Goal: Transaction & Acquisition: Purchase product/service

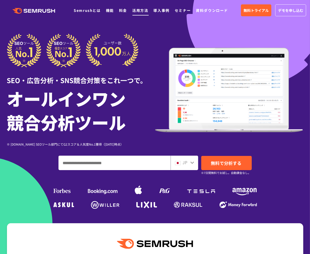
click at [140, 11] on link "活用方法" at bounding box center [140, 10] width 16 height 5
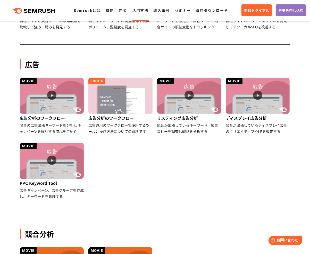
scroll to position [52, 0]
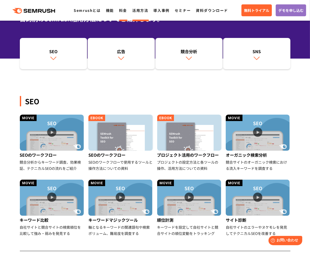
click at [121, 10] on link "料金" at bounding box center [123, 10] width 8 height 5
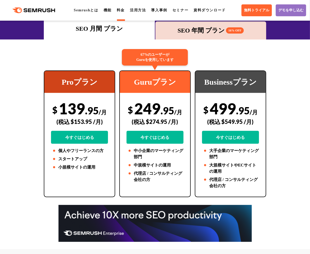
scroll to position [103, 0]
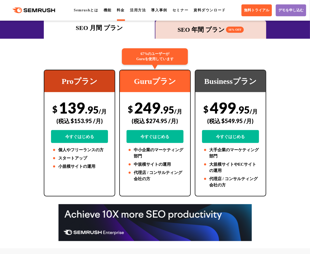
click at [44, 97] on div "Proプラン $ 139 .95 /月 (税込 $153.95 /月) 今すぐはじめる 個人やフリーランスの方 スタートアップ 小規模サイトの運用" at bounding box center [79, 133] width 71 height 127
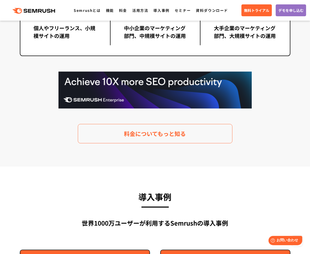
scroll to position [1032, 0]
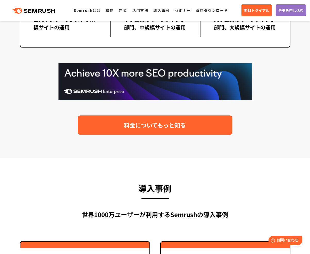
click at [107, 124] on link "料金についてもっと知る" at bounding box center [155, 124] width 155 height 19
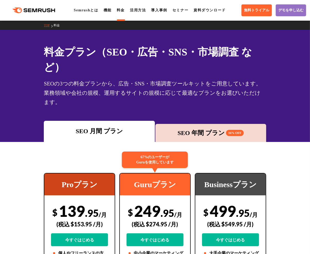
click at [182, 128] on div "SEO 年間 プラン 16% OFF" at bounding box center [211, 132] width 106 height 9
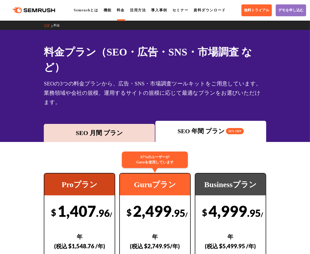
click at [82, 128] on div "SEO 月間 プラン" at bounding box center [99, 132] width 106 height 9
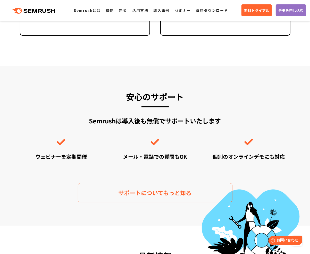
scroll to position [1429, 0]
